Goal: Obtain resource: Obtain resource

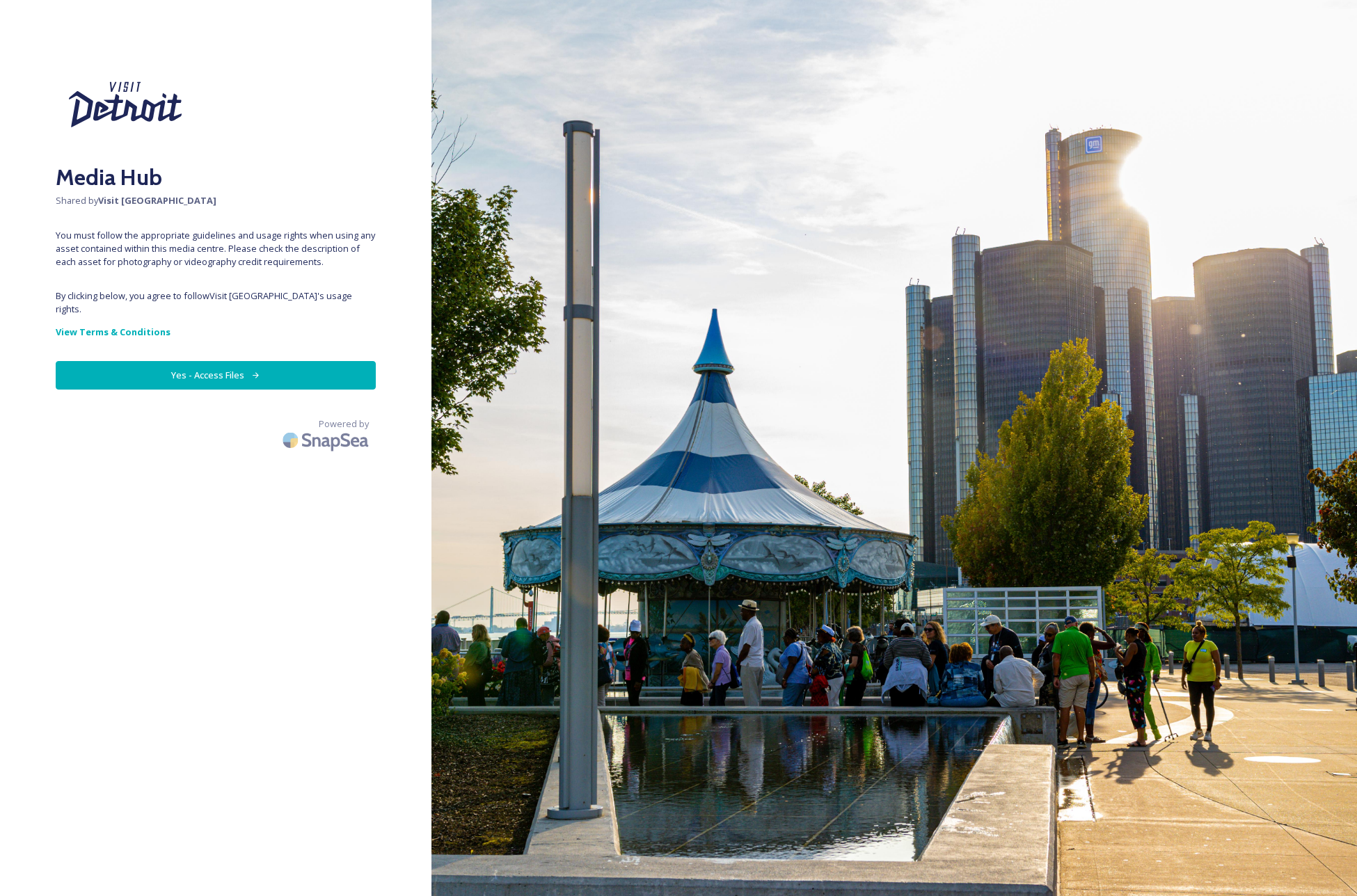
click at [219, 361] on button "Yes - Access Files" at bounding box center [216, 376] width 320 height 28
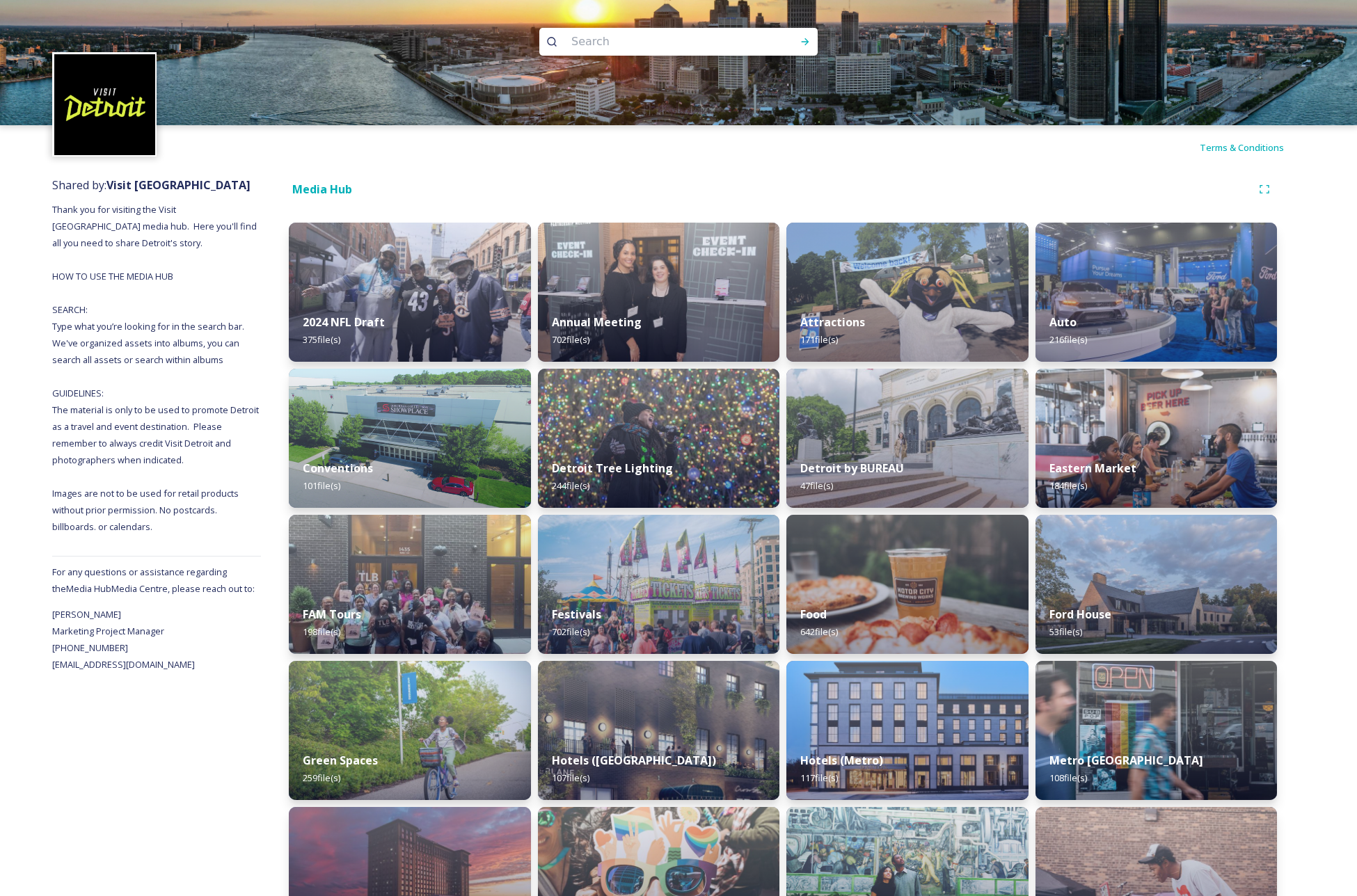
click at [586, 38] on input at bounding box center [661, 42] width 191 height 30
type input "logo"
click at [812, 47] on div "Run Search" at bounding box center [805, 42] width 25 height 25
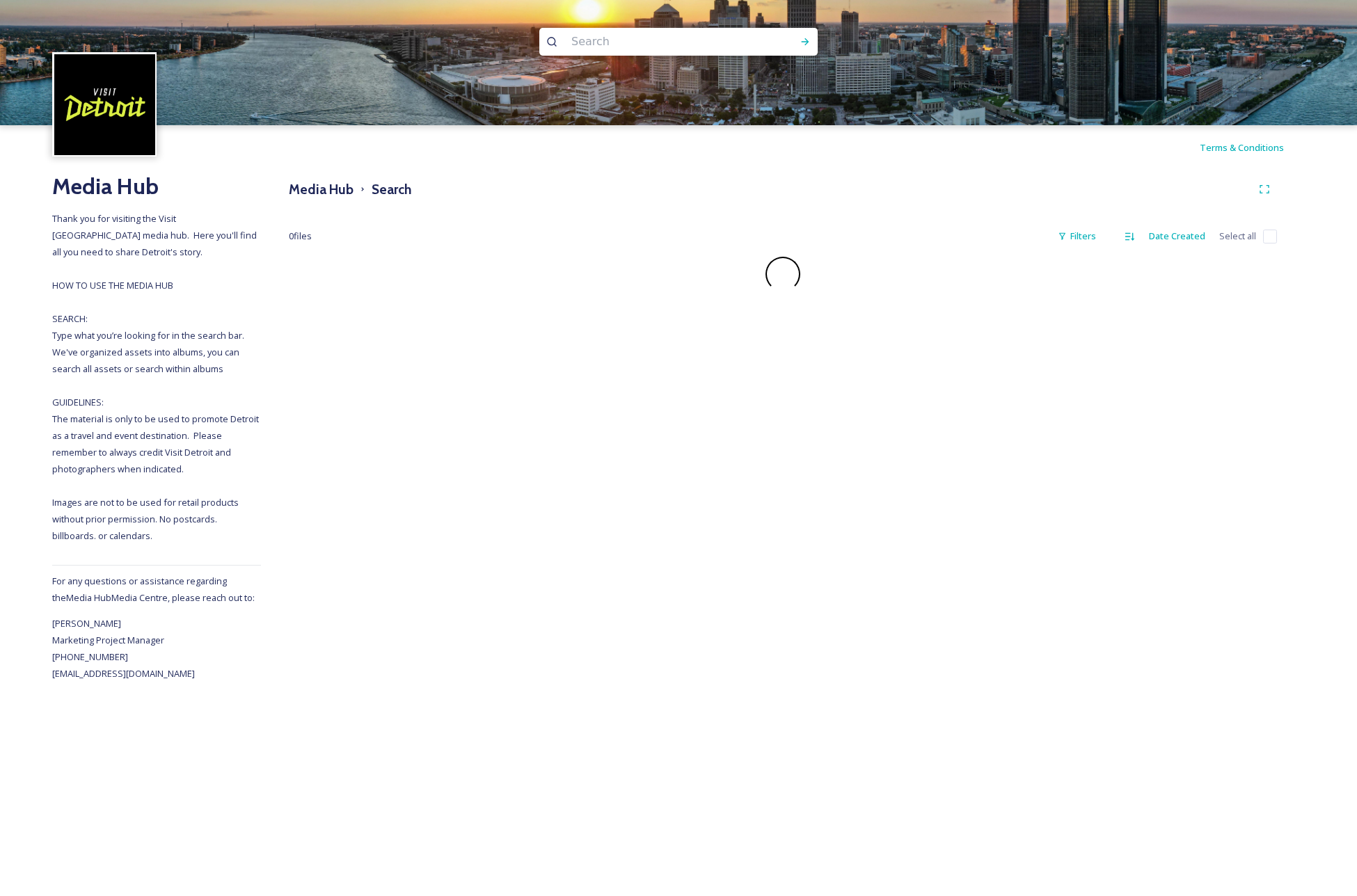
click at [621, 46] on input at bounding box center [661, 42] width 191 height 30
type input "logo"
click at [802, 42] on icon at bounding box center [805, 41] width 8 height 7
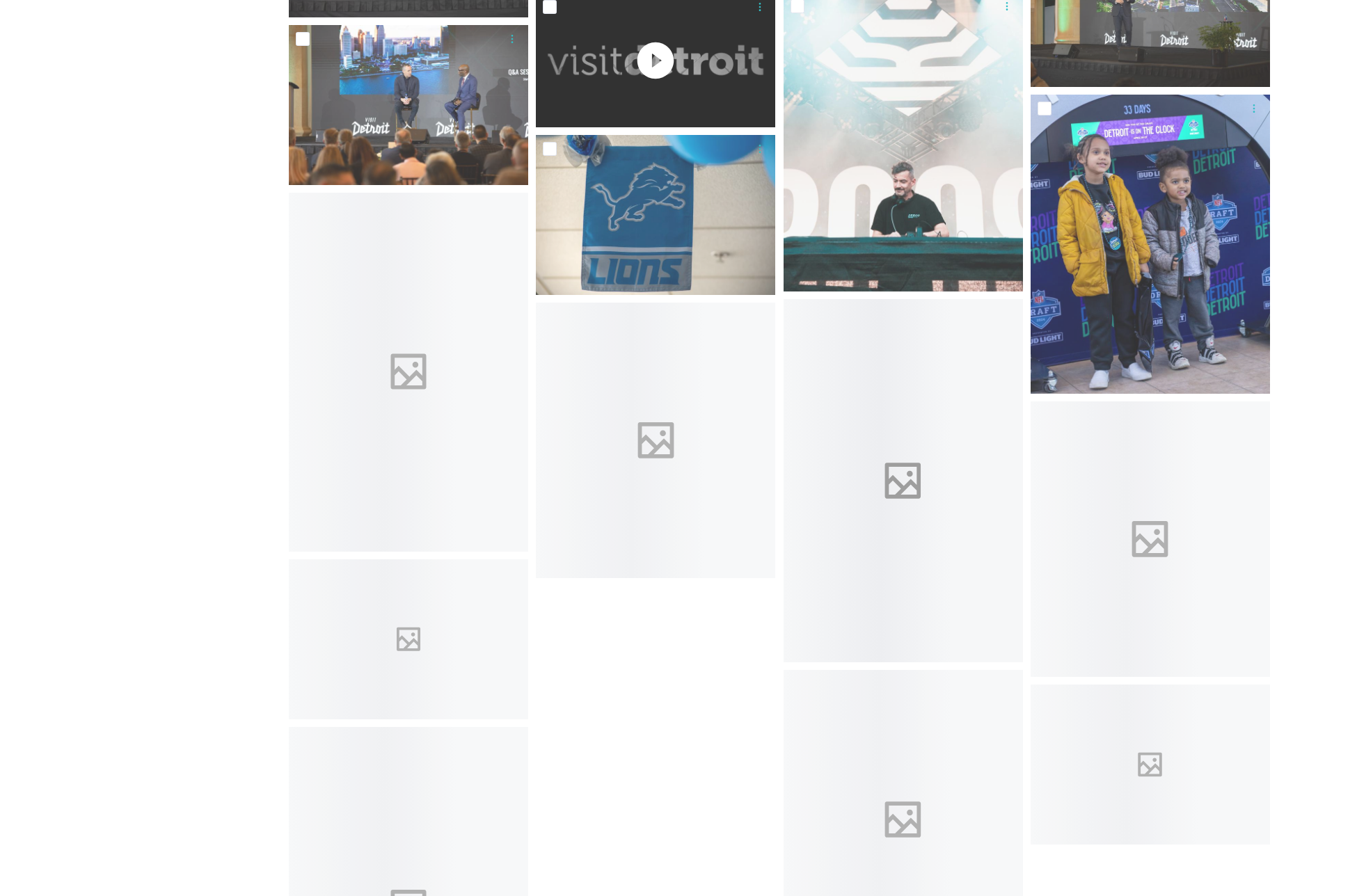
scroll to position [2713, 0]
